Goal: Answer question/provide support: Share knowledge or assist other users

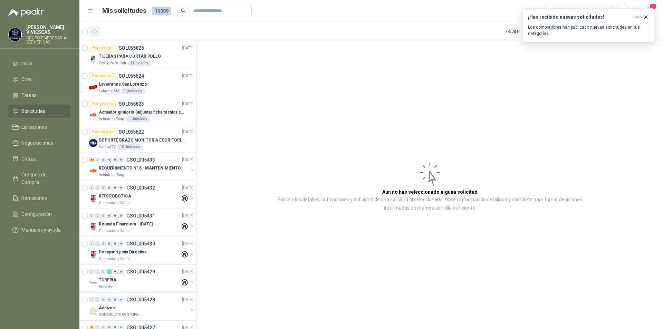
click at [95, 31] on icon "button" at bounding box center [95, 32] width 6 height 6
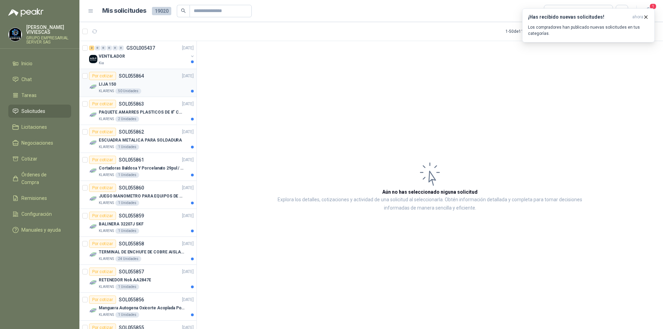
click at [161, 74] on div "Por cotizar SOL055864 [DATE]" at bounding box center [141, 76] width 105 height 8
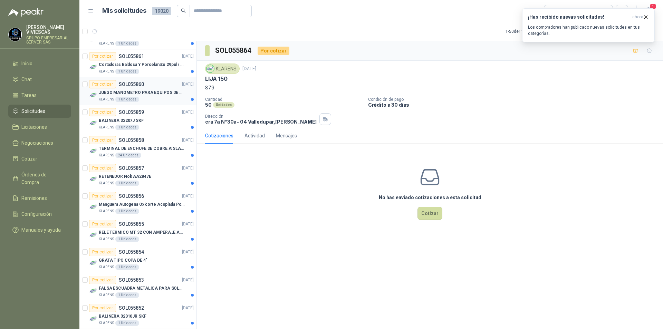
scroll to position [138, 0]
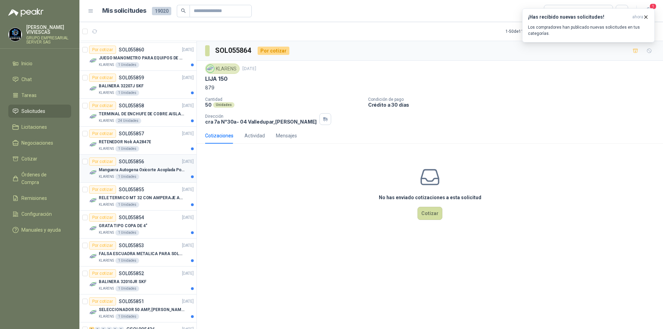
click at [160, 175] on div "KLARENS 1 Unidades" at bounding box center [146, 177] width 95 height 6
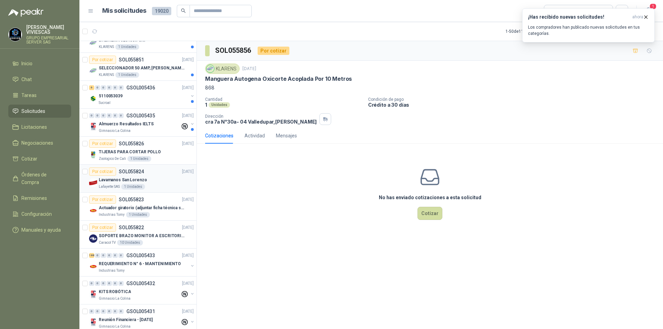
scroll to position [449, 0]
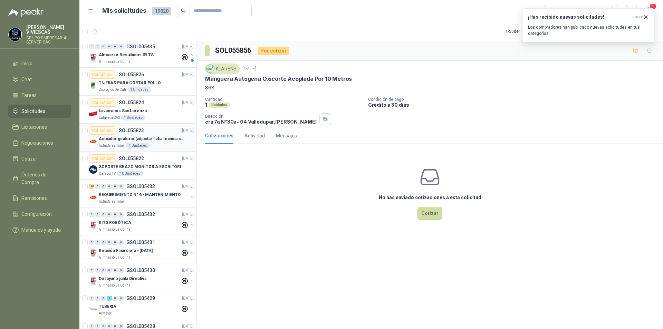
click at [162, 141] on p "Actuador giratorio (adjuntar ficha técnica si es diferente a festo)" at bounding box center [142, 139] width 86 height 7
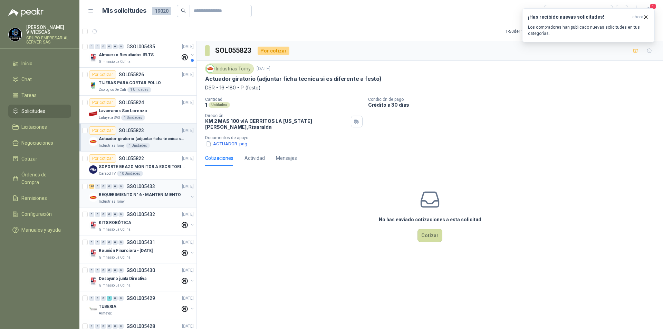
click at [142, 190] on div "188 0 0 0 0 0 GSOL005433 [DATE]" at bounding box center [142, 186] width 106 height 8
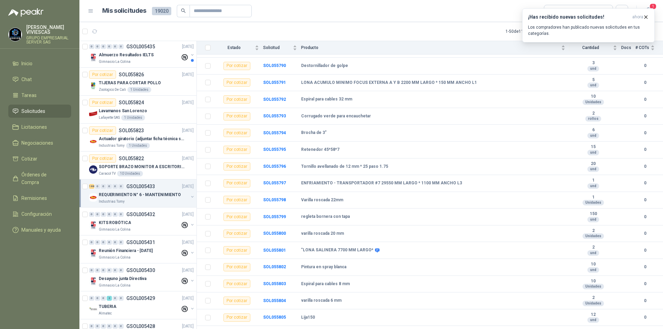
scroll to position [2728, 0]
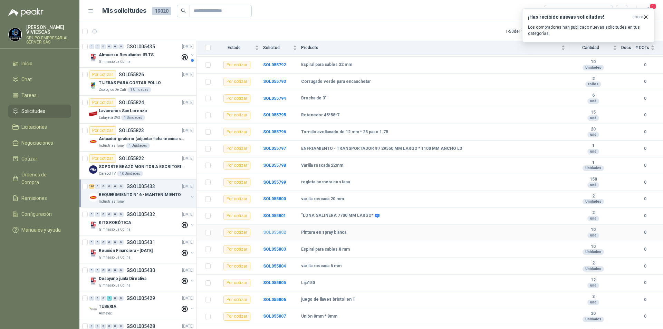
click at [279, 231] on b "SOL055802" at bounding box center [274, 232] width 23 height 5
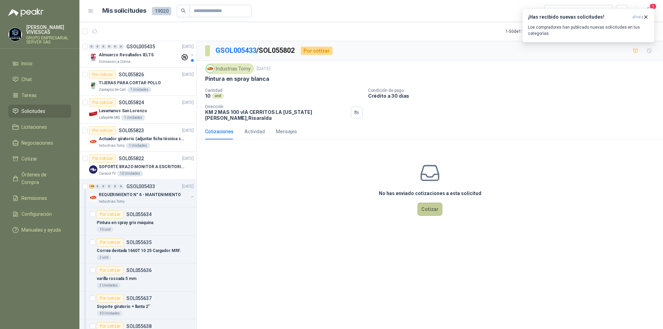
click at [438, 205] on button "Cotizar" at bounding box center [429, 209] width 25 height 13
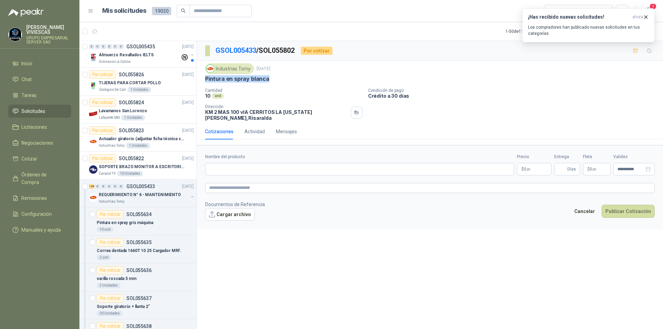
drag, startPoint x: 279, startPoint y: 78, endPoint x: 205, endPoint y: 81, distance: 74.3
click at [205, 81] on div "Industrias Tomy [DATE] Pintura en spray [PERSON_NAME] Cantidad 10 und Condici…" at bounding box center [430, 92] width 466 height 63
copy p "Pintura en spray blanca"
paste input "**********"
type input "**********"
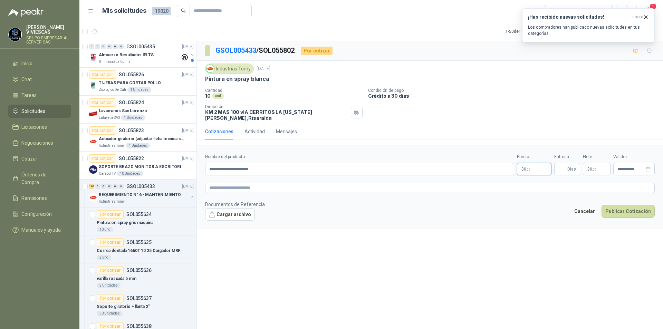
click at [546, 165] on p "$ 0 ,00" at bounding box center [534, 169] width 35 height 12
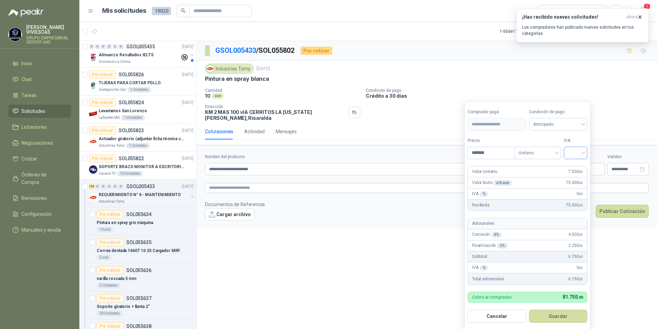
click at [587, 154] on div at bounding box center [575, 153] width 23 height 12
type input "*******"
click at [580, 167] on div "19%" at bounding box center [577, 168] width 13 height 8
click at [575, 123] on span "Anticipado" at bounding box center [559, 124] width 51 height 10
click at [560, 150] on div "Crédito a 30 días" at bounding box center [560, 150] width 48 height 8
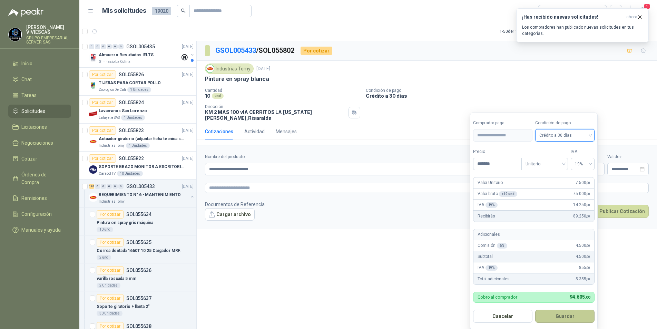
click at [552, 317] on button "Guardar" at bounding box center [565, 316] width 59 height 13
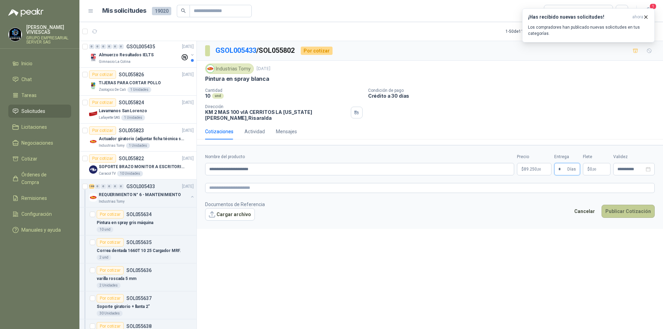
type input "*"
click at [628, 209] on button "Publicar Cotización" at bounding box center [628, 211] width 53 height 13
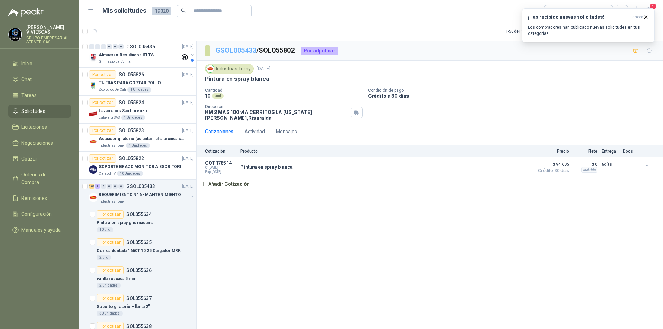
click at [230, 49] on link "GSOL005433" at bounding box center [235, 50] width 41 height 8
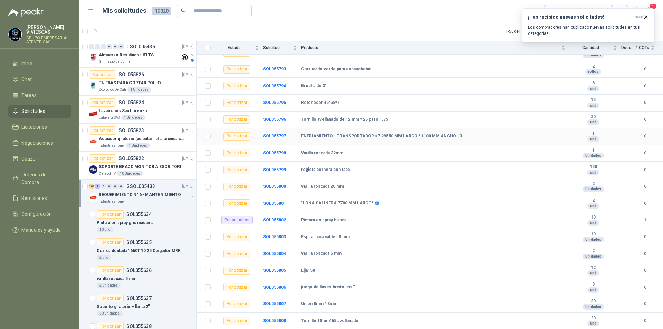
scroll to position [2775, 0]
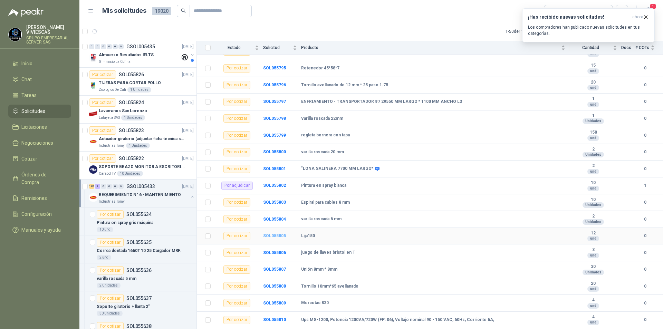
click at [277, 234] on b "SOL055805" at bounding box center [274, 235] width 23 height 5
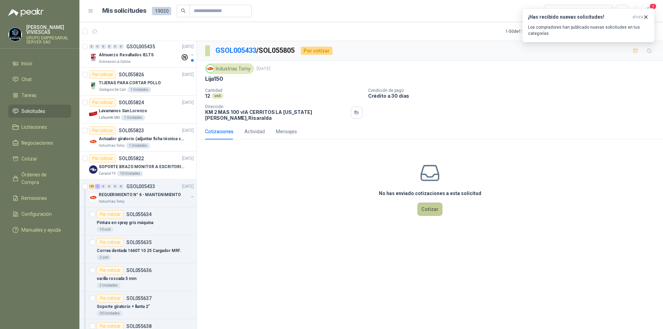
click at [441, 208] on button "Cotizar" at bounding box center [429, 209] width 25 height 13
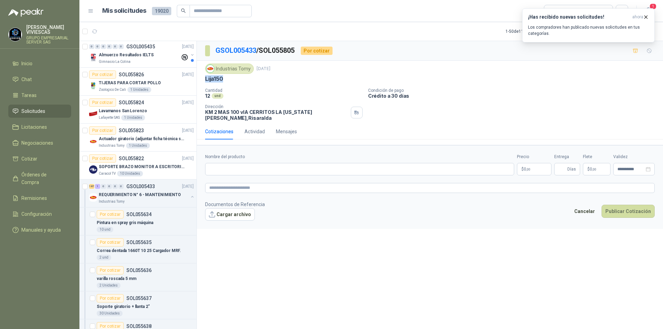
drag, startPoint x: 227, startPoint y: 78, endPoint x: 204, endPoint y: 78, distance: 22.8
click at [204, 78] on div "Industrias Tomy [DATE] Lija150 Cantidad 12 und Condición de pago Crédito a 30…" at bounding box center [430, 92] width 466 height 63
copy p "Lija150"
paste input "*******"
type input "*******"
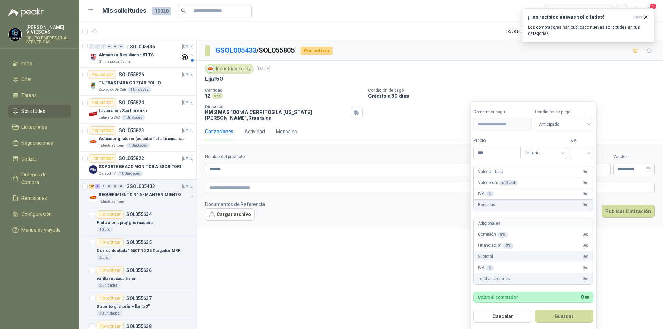
click at [525, 166] on body "[PERSON_NAME] GRUPO EMPRESARIAL SERVER SAS Inicio Chat Tareas Solicitudes Licit…" at bounding box center [331, 164] width 663 height 329
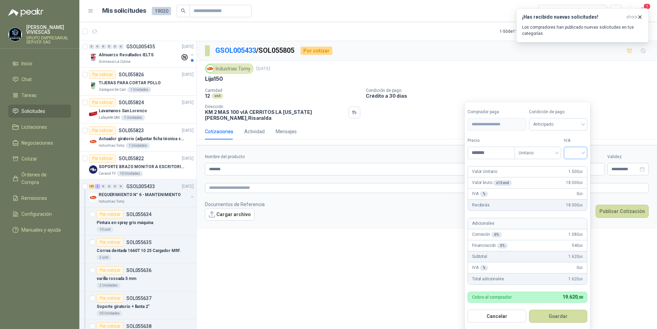
click at [587, 150] on div at bounding box center [575, 153] width 23 height 12
type input "*******"
click at [581, 162] on div "19%" at bounding box center [577, 167] width 21 height 11
click at [577, 127] on span "Anticipado" at bounding box center [559, 124] width 51 height 10
click at [569, 148] on div "Crédito a 30 días" at bounding box center [560, 150] width 48 height 8
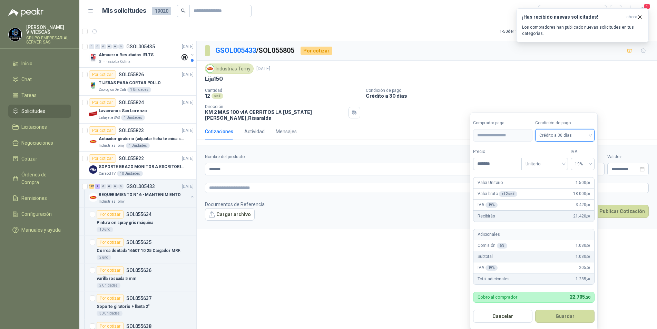
drag, startPoint x: 543, startPoint y: 319, endPoint x: 547, endPoint y: 317, distance: 4.3
click at [543, 319] on button "Guardar" at bounding box center [565, 316] width 59 height 13
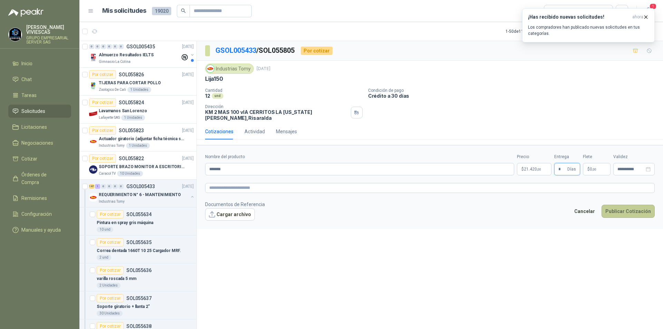
type input "*"
click at [620, 211] on button "Publicar Cotización" at bounding box center [628, 211] width 53 height 13
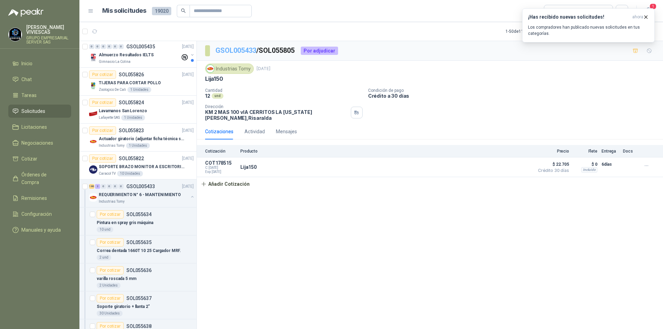
click at [230, 48] on link "GSOL005433" at bounding box center [235, 50] width 41 height 8
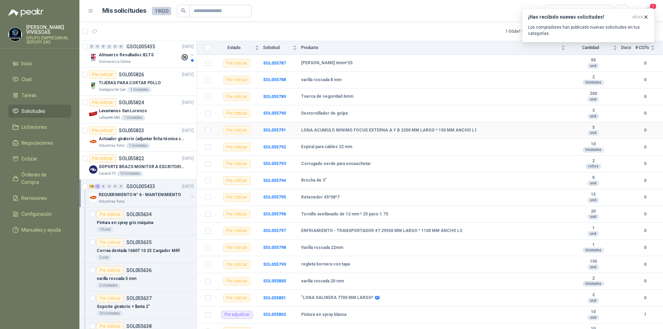
scroll to position [2577, 0]
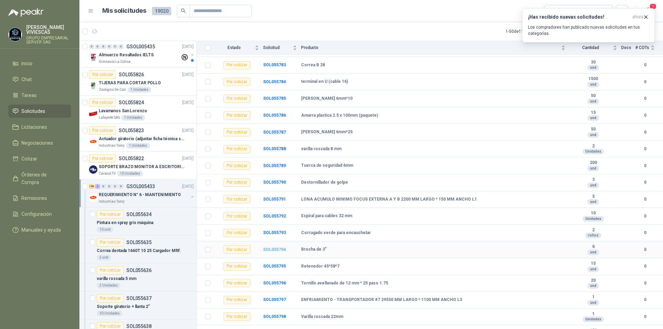
click at [279, 249] on b "SOL055794" at bounding box center [274, 249] width 23 height 5
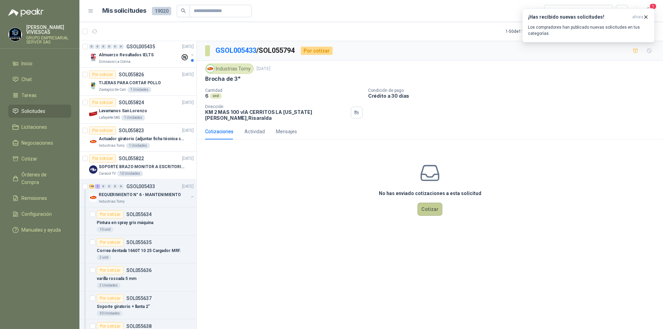
click at [432, 207] on button "Cotizar" at bounding box center [429, 209] width 25 height 13
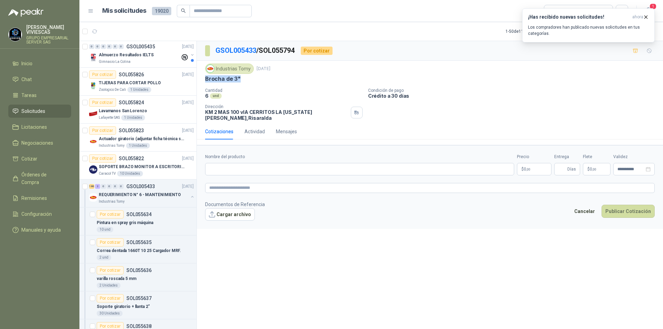
drag, startPoint x: 243, startPoint y: 76, endPoint x: 209, endPoint y: 78, distance: 33.9
click at [205, 75] on div "Brocha de 3"" at bounding box center [430, 78] width 450 height 7
copy p "Brocha de 3""
paste input "**********"
type input "**********"
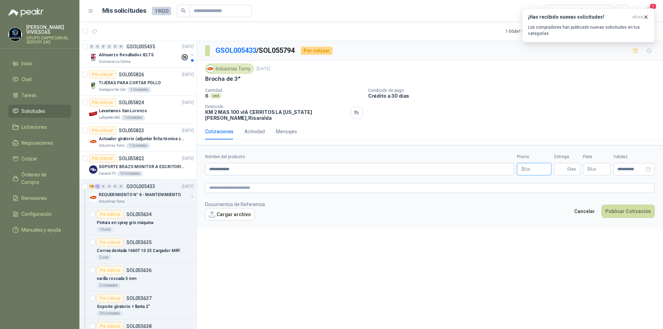
click at [527, 164] on body "[PERSON_NAME] GRUPO EMPRESARIAL SERVER SAS Inicio Chat Tareas Solicitudes Licit…" at bounding box center [331, 164] width 663 height 329
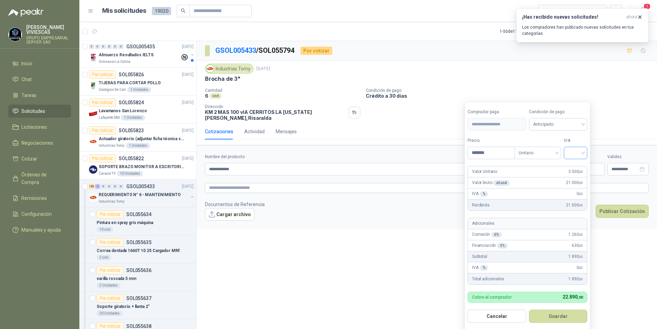
type input "*******"
click at [583, 151] on input "search" at bounding box center [575, 152] width 15 height 10
click at [577, 165] on div "19%" at bounding box center [577, 168] width 13 height 8
click at [573, 126] on span "Anticipado" at bounding box center [559, 124] width 51 height 10
click at [559, 150] on div "Crédito a 30 días" at bounding box center [560, 150] width 48 height 8
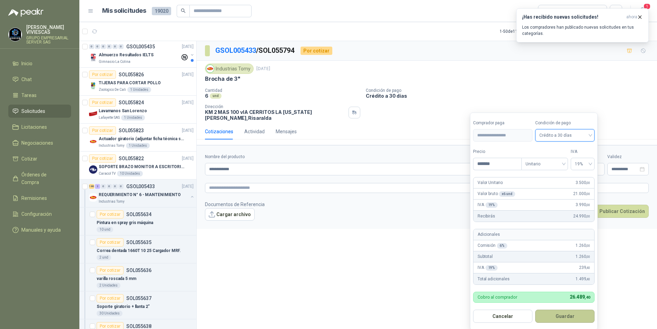
click at [568, 319] on button "Guardar" at bounding box center [565, 316] width 59 height 13
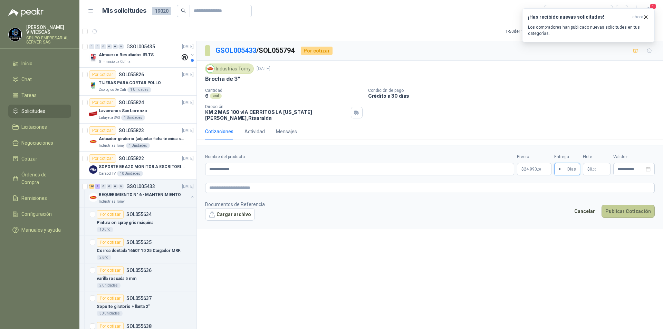
type input "*"
click at [622, 209] on button "Publicar Cotización" at bounding box center [628, 211] width 53 height 13
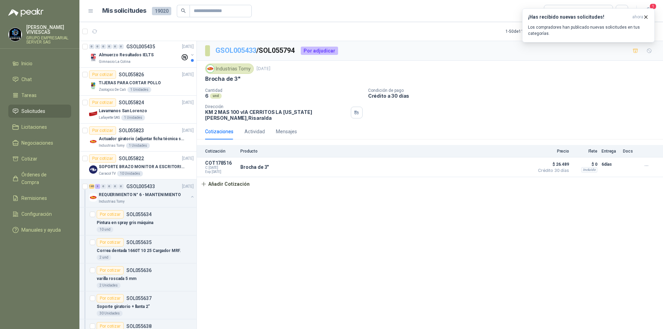
click at [224, 50] on link "GSOL005433" at bounding box center [235, 50] width 41 height 8
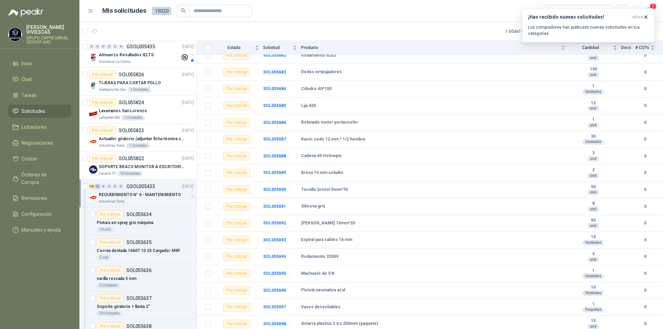
scroll to position [895, 0]
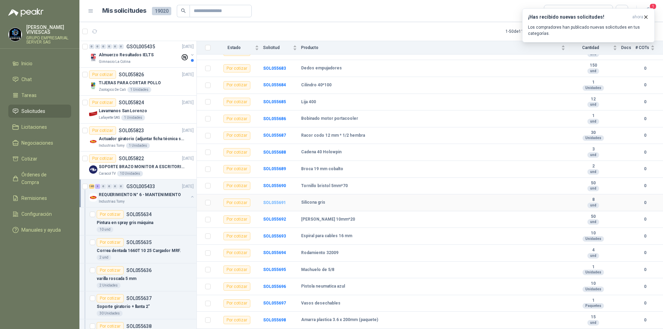
click at [277, 202] on b "SOL055691" at bounding box center [274, 202] width 23 height 5
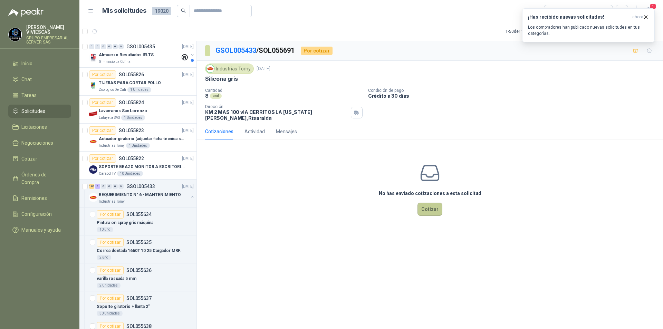
click at [429, 204] on button "Cotizar" at bounding box center [429, 209] width 25 height 13
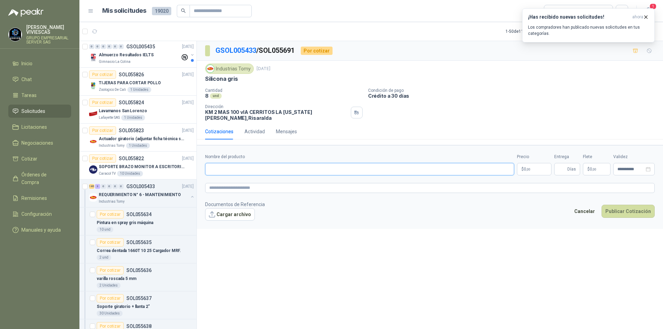
paste input "**********"
type input "**********"
click at [527, 167] on span ",00" at bounding box center [528, 169] width 4 height 4
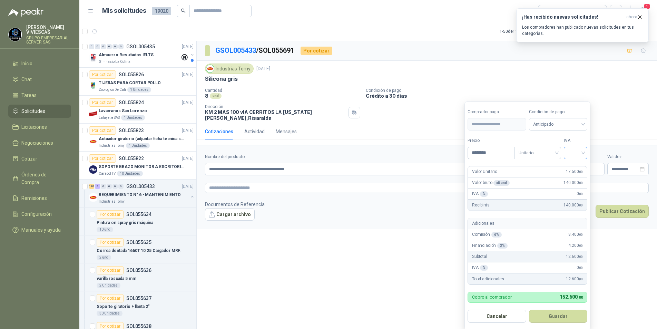
click at [585, 153] on div at bounding box center [575, 153] width 23 height 12
type input "********"
click at [579, 165] on div "19%" at bounding box center [577, 168] width 13 height 8
click at [573, 125] on span "Anticipado" at bounding box center [559, 124] width 51 height 10
click at [559, 148] on div "Crédito a 30 días" at bounding box center [560, 150] width 48 height 8
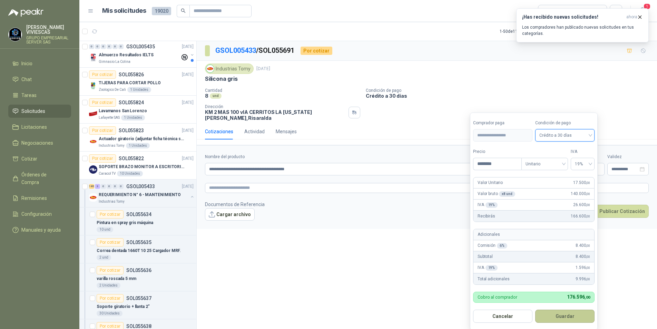
click at [557, 317] on button "Guardar" at bounding box center [565, 316] width 59 height 13
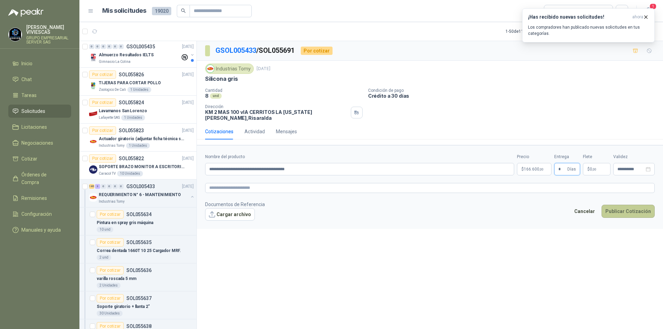
type input "*"
click at [624, 206] on button "Publicar Cotización" at bounding box center [628, 211] width 53 height 13
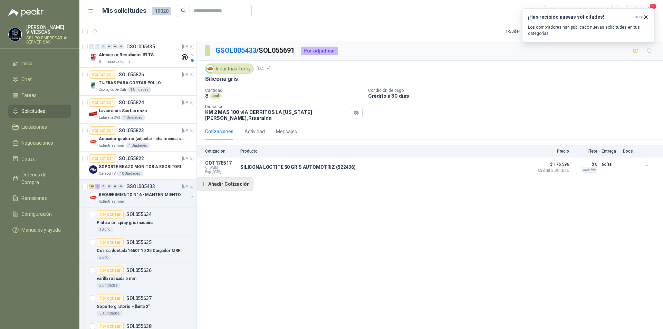
click at [238, 180] on button "Añadir Cotización" at bounding box center [225, 184] width 57 height 14
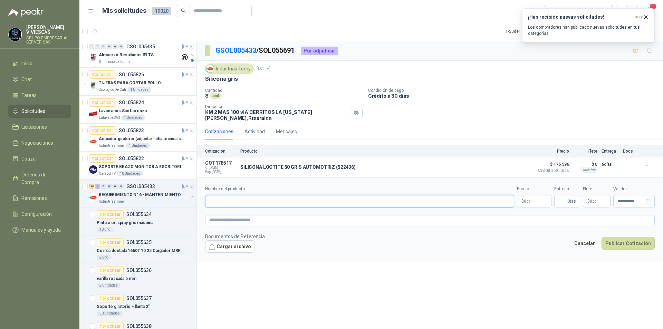
paste input "**********"
type input "**********"
click at [522, 195] on p "$ 0 ,00" at bounding box center [534, 201] width 35 height 12
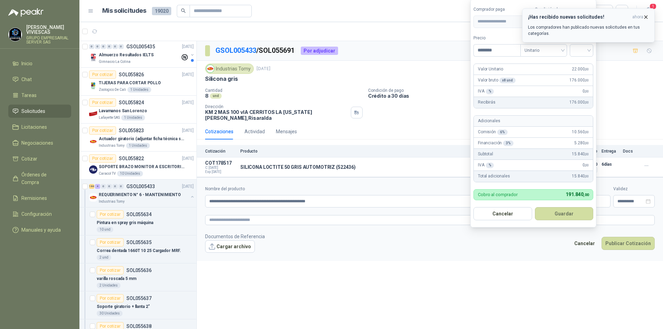
type input "********"
click at [645, 16] on icon "button" at bounding box center [646, 17] width 3 height 3
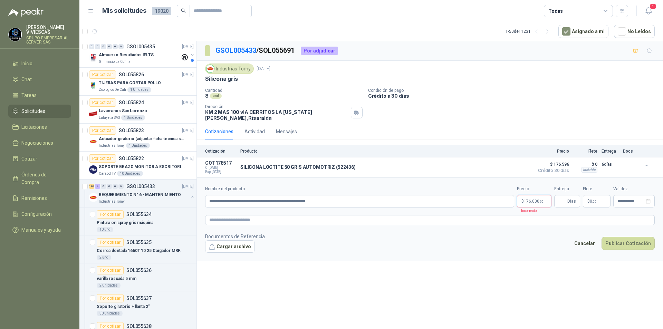
click at [535, 200] on body "[PERSON_NAME] GRUPO EMPRESARIAL SERVER SAS Inicio Chat Tareas Solicitudes Licit…" at bounding box center [331, 164] width 663 height 329
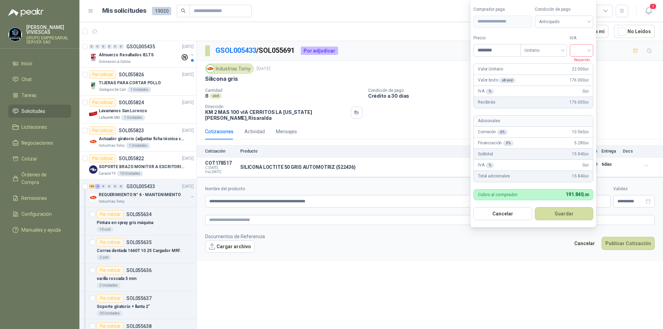
click at [589, 54] on input "search" at bounding box center [581, 50] width 15 height 10
click at [580, 67] on div "19%" at bounding box center [583, 65] width 13 height 8
click at [578, 25] on span "Anticipado" at bounding box center [565, 22] width 51 height 10
click at [569, 45] on div "Crédito a 30 días" at bounding box center [565, 47] width 48 height 8
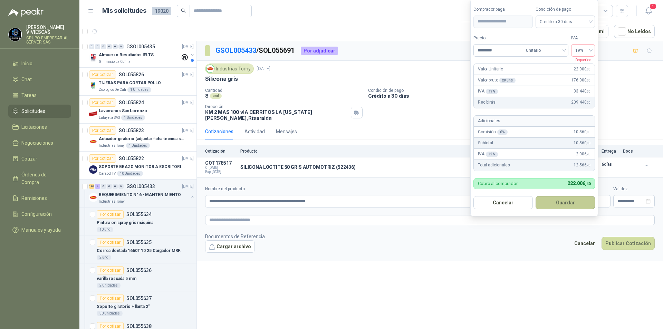
click at [561, 208] on button "Guardar" at bounding box center [565, 202] width 59 height 13
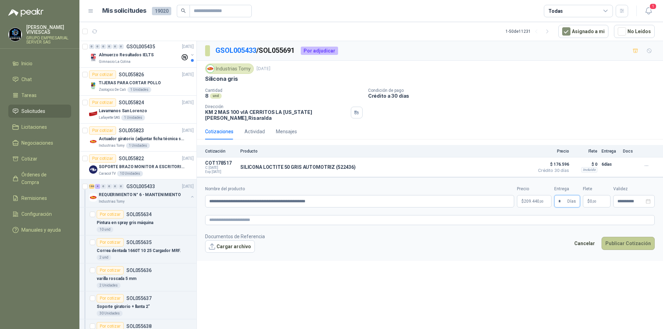
type input "*"
click at [626, 237] on button "Publicar Cotización" at bounding box center [628, 243] width 53 height 13
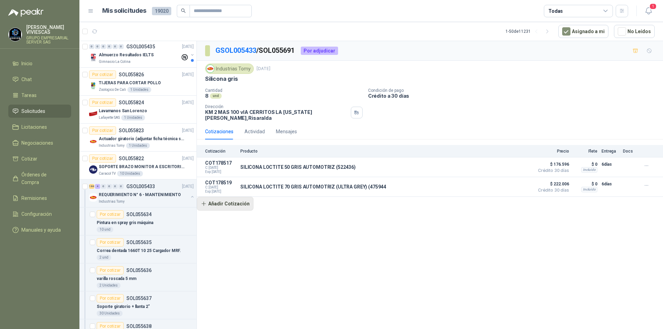
click at [219, 201] on button "Añadir Cotización" at bounding box center [225, 204] width 57 height 14
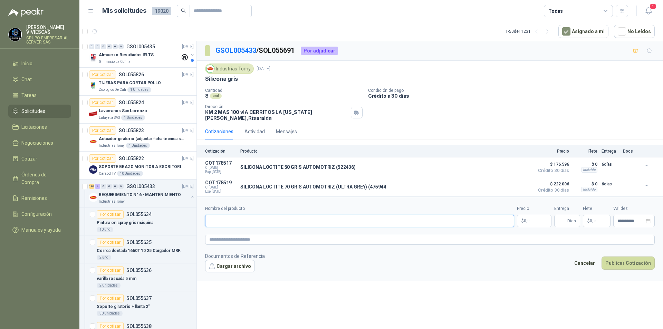
paste input "**********"
type input "**********"
click at [528, 212] on body "[PERSON_NAME] GRUPO EMPRESARIAL SERVER SAS Inicio Chat Tareas Solicitudes Licit…" at bounding box center [331, 164] width 663 height 329
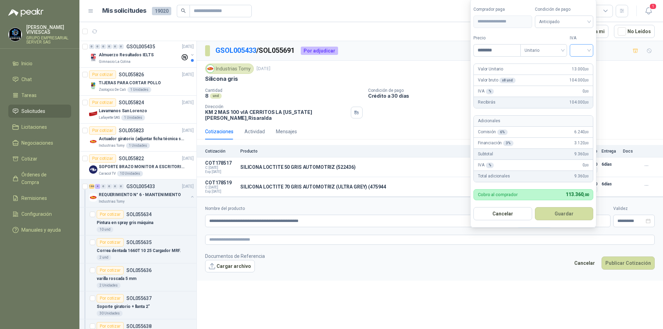
type input "********"
click at [589, 53] on input "search" at bounding box center [581, 50] width 15 height 10
click at [588, 63] on div "19%" at bounding box center [583, 65] width 13 height 8
click at [580, 26] on span "Anticipado" at bounding box center [565, 22] width 51 height 10
click at [567, 44] on div "Crédito a 30 días" at bounding box center [565, 47] width 48 height 8
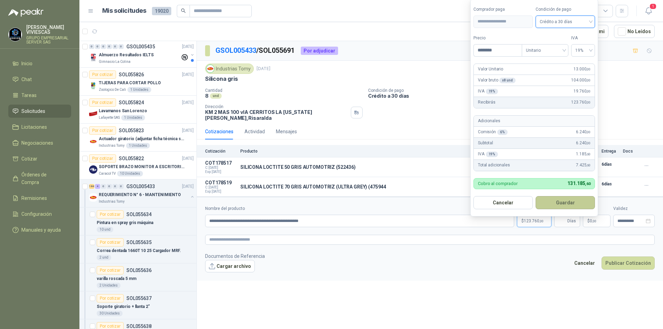
click at [560, 204] on button "Guardar" at bounding box center [565, 202] width 59 height 13
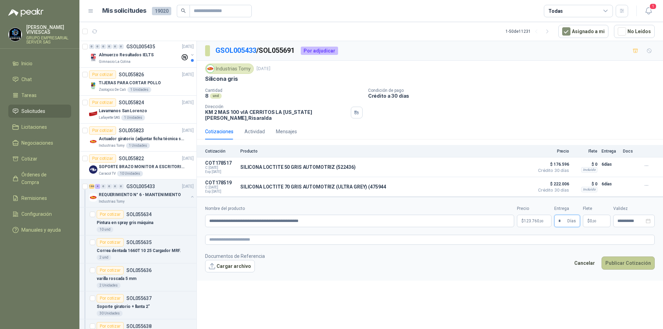
type input "*"
click at [635, 258] on button "Publicar Cotización" at bounding box center [628, 263] width 53 height 13
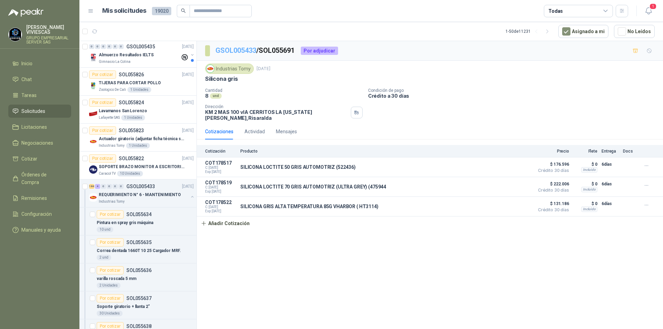
click at [235, 49] on link "GSOL005433" at bounding box center [235, 50] width 41 height 8
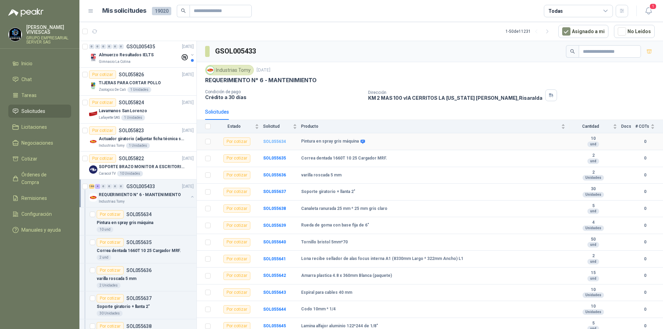
click at [276, 141] on b "SOL055634" at bounding box center [274, 141] width 23 height 5
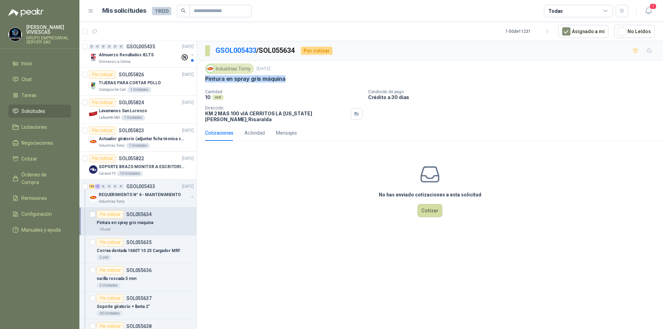
drag, startPoint x: 285, startPoint y: 78, endPoint x: 205, endPoint y: 80, distance: 79.8
click at [205, 80] on div "Pintura en spray gris máquina" at bounding box center [430, 78] width 450 height 7
copy p "Pintura en spray gris máquina"
click at [243, 50] on link "GSOL005433" at bounding box center [235, 50] width 41 height 8
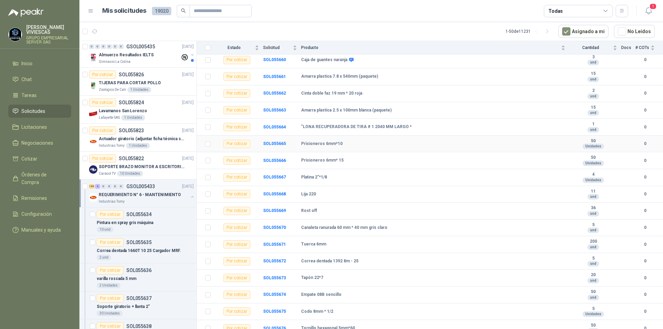
scroll to position [449, 0]
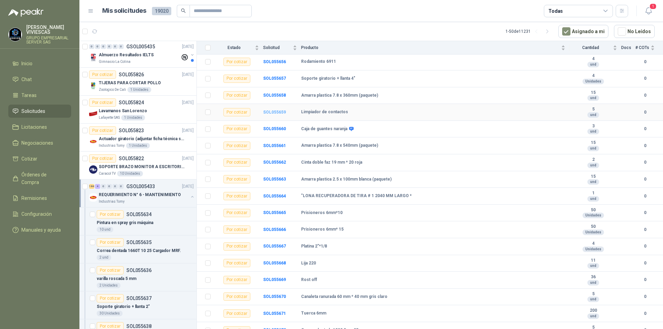
click at [279, 114] on b "SOL055659" at bounding box center [274, 112] width 23 height 5
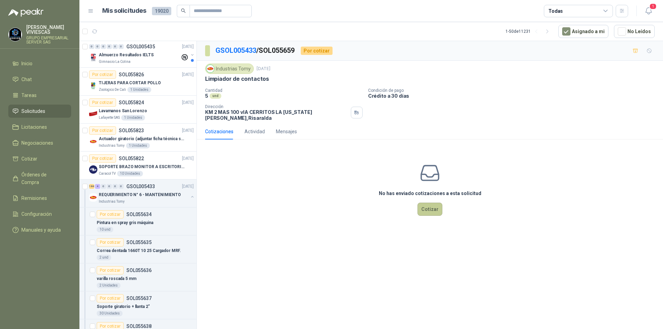
click at [430, 208] on button "Cotizar" at bounding box center [429, 209] width 25 height 13
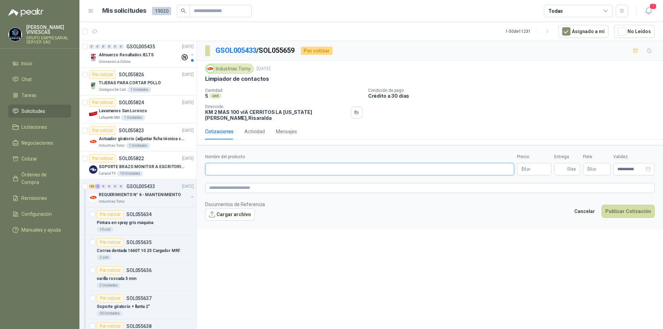
paste input "**********"
type input "**********"
click at [526, 163] on p "$ 0 ,00" at bounding box center [534, 169] width 35 height 12
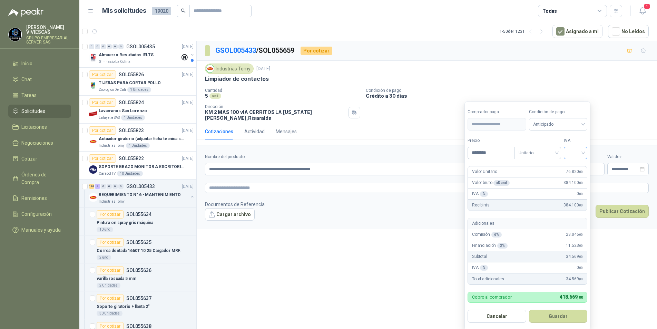
type input "********"
click at [582, 154] on input "search" at bounding box center [575, 152] width 15 height 10
click at [577, 167] on div "19%" at bounding box center [577, 168] width 13 height 8
click at [579, 121] on span "Anticipado" at bounding box center [559, 124] width 51 height 10
click at [562, 152] on div "Crédito a 30 días" at bounding box center [560, 150] width 48 height 8
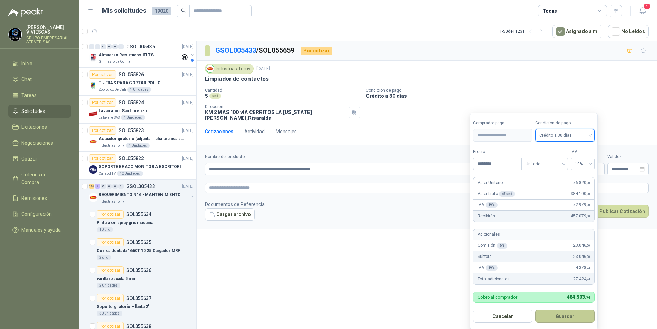
click at [565, 315] on button "Guardar" at bounding box center [565, 316] width 59 height 13
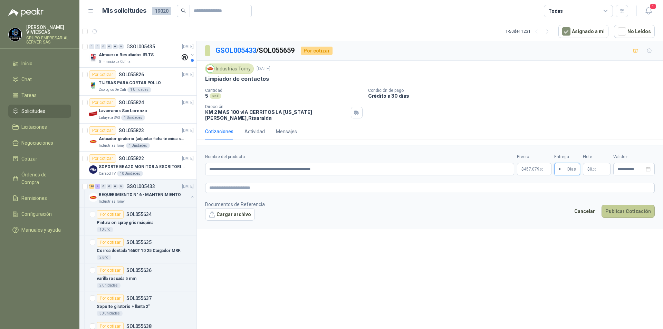
type input "*"
click at [635, 205] on button "Publicar Cotización" at bounding box center [628, 211] width 53 height 13
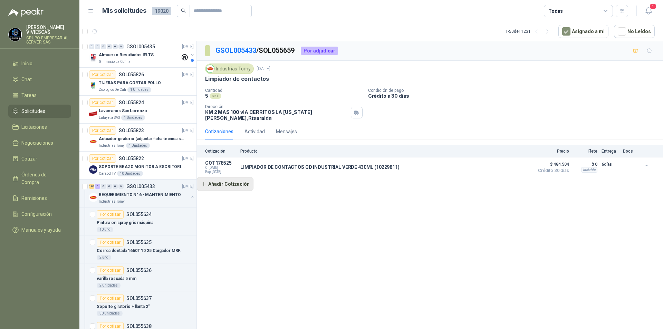
click at [234, 182] on button "Añadir Cotización" at bounding box center [225, 184] width 57 height 14
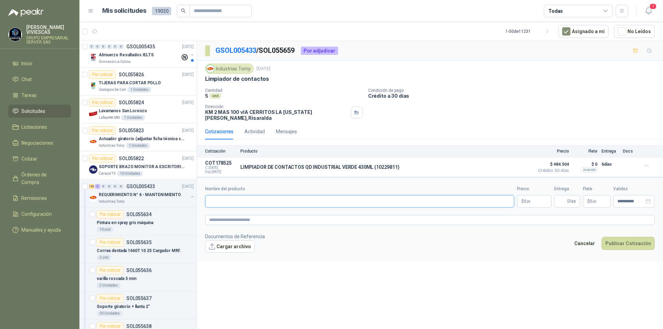
paste input "**********"
type input "**********"
click at [536, 196] on body "[PERSON_NAME] GRUPO EMPRESARIAL SERVER SAS Inicio Chat Tareas Solicitudes Licit…" at bounding box center [331, 164] width 663 height 329
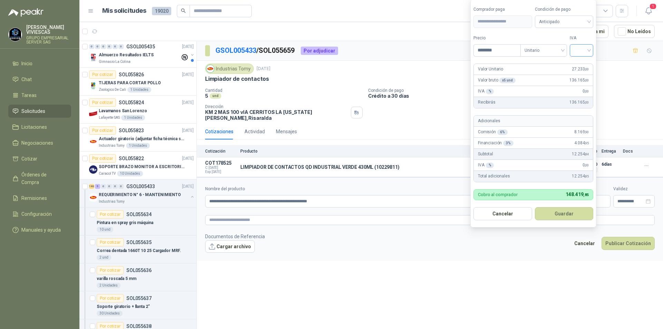
type input "********"
click at [589, 51] on input "search" at bounding box center [581, 50] width 15 height 10
click at [585, 62] on div "19%" at bounding box center [583, 65] width 13 height 8
click at [580, 22] on span "Anticipado" at bounding box center [565, 22] width 51 height 10
click at [569, 45] on div "Crédito a 30 días" at bounding box center [565, 47] width 48 height 8
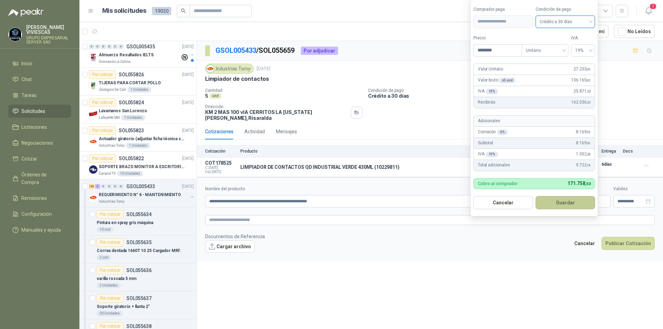
click at [562, 202] on button "Guardar" at bounding box center [565, 202] width 59 height 13
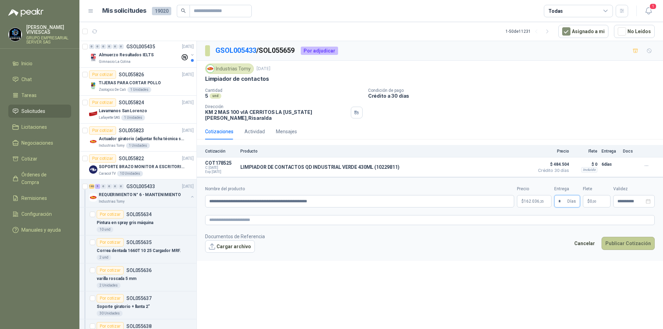
type input "*"
click at [623, 240] on button "Publicar Cotización" at bounding box center [628, 243] width 53 height 13
